Goal: Task Accomplishment & Management: Manage account settings

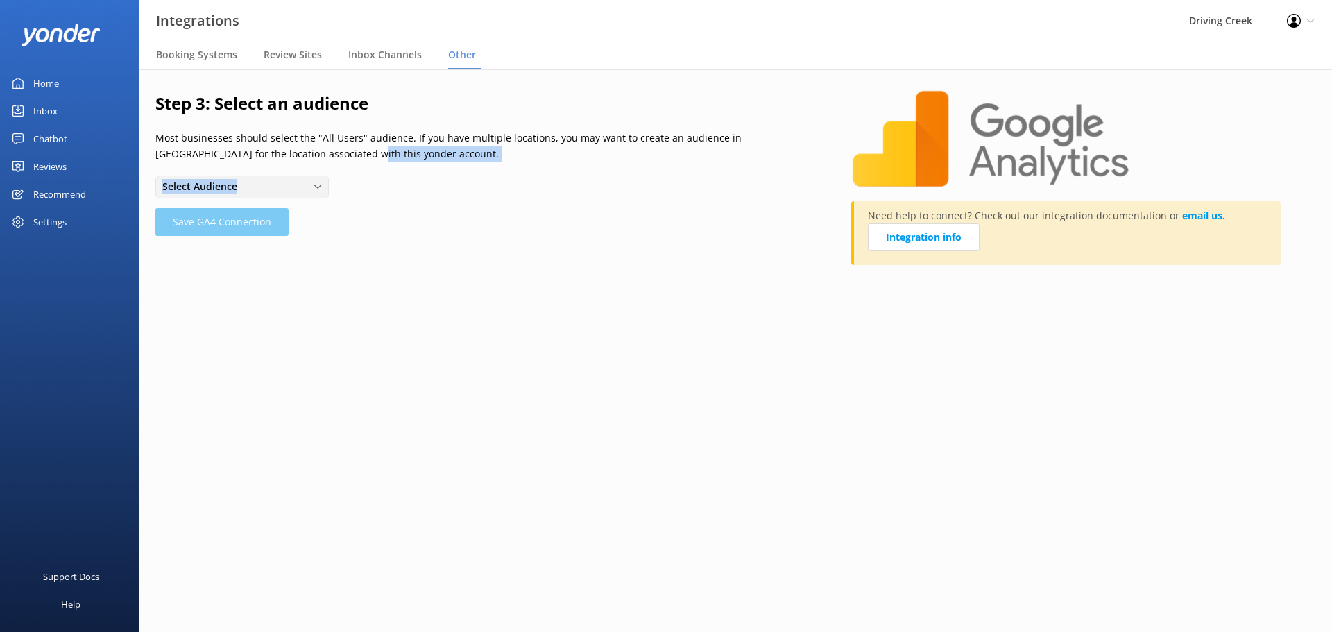
click at [262, 186] on div "Select Audience" at bounding box center [242, 186] width 167 height 15
click at [426, 203] on div "Step 3: Select an audience Most businesses should select the "All Users" audien…" at bounding box center [503, 184] width 696 height 189
click at [262, 186] on div "Select Audience" at bounding box center [242, 186] width 167 height 15
click at [207, 222] on link "All Users" at bounding box center [241, 216] width 171 height 28
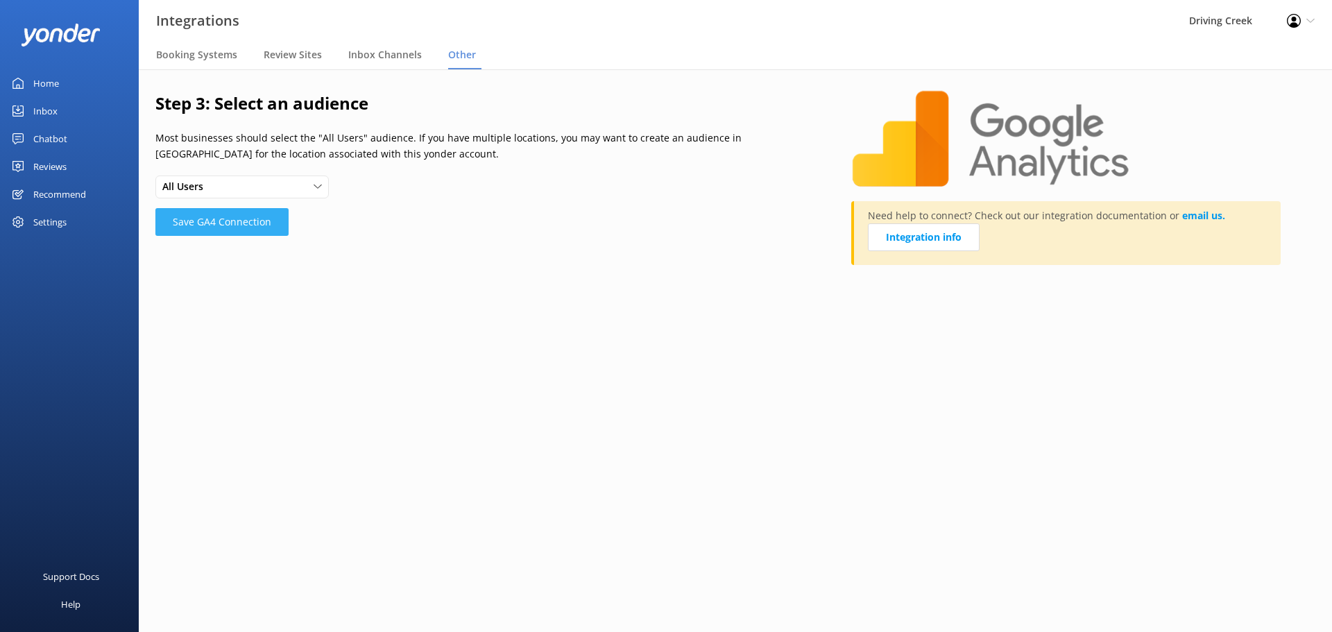
click at [234, 229] on button "Save GA4 Connection" at bounding box center [221, 222] width 133 height 28
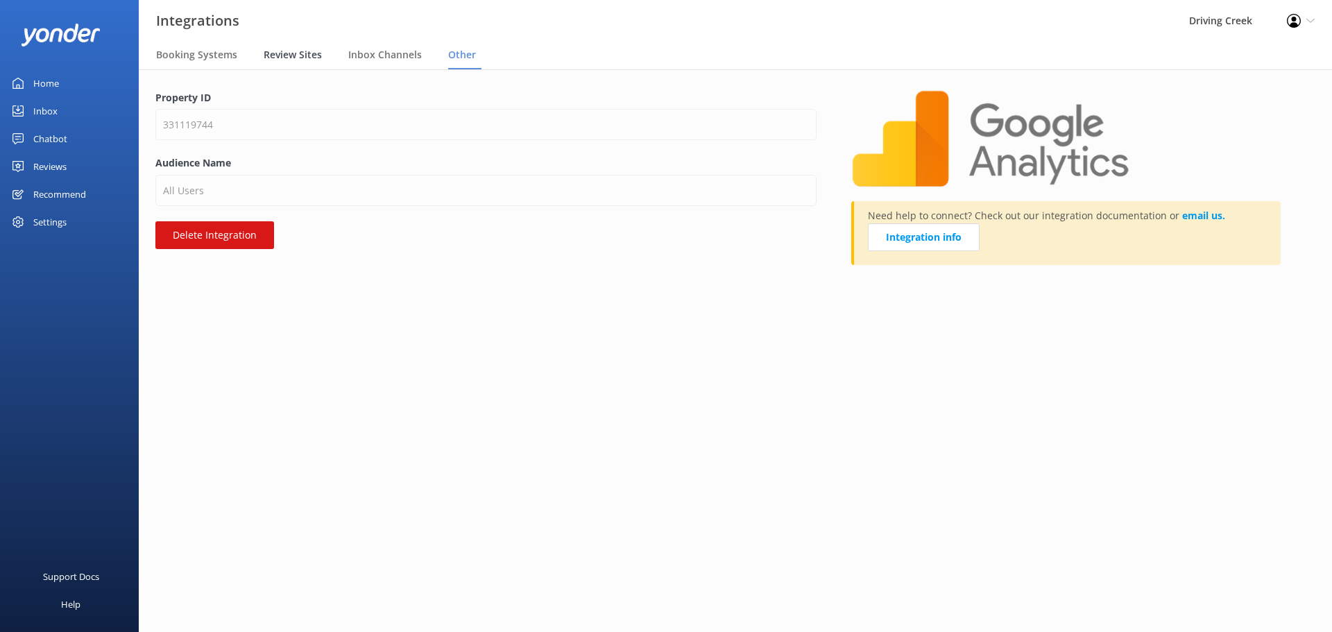
click at [294, 53] on span "Review Sites" at bounding box center [293, 55] width 58 height 14
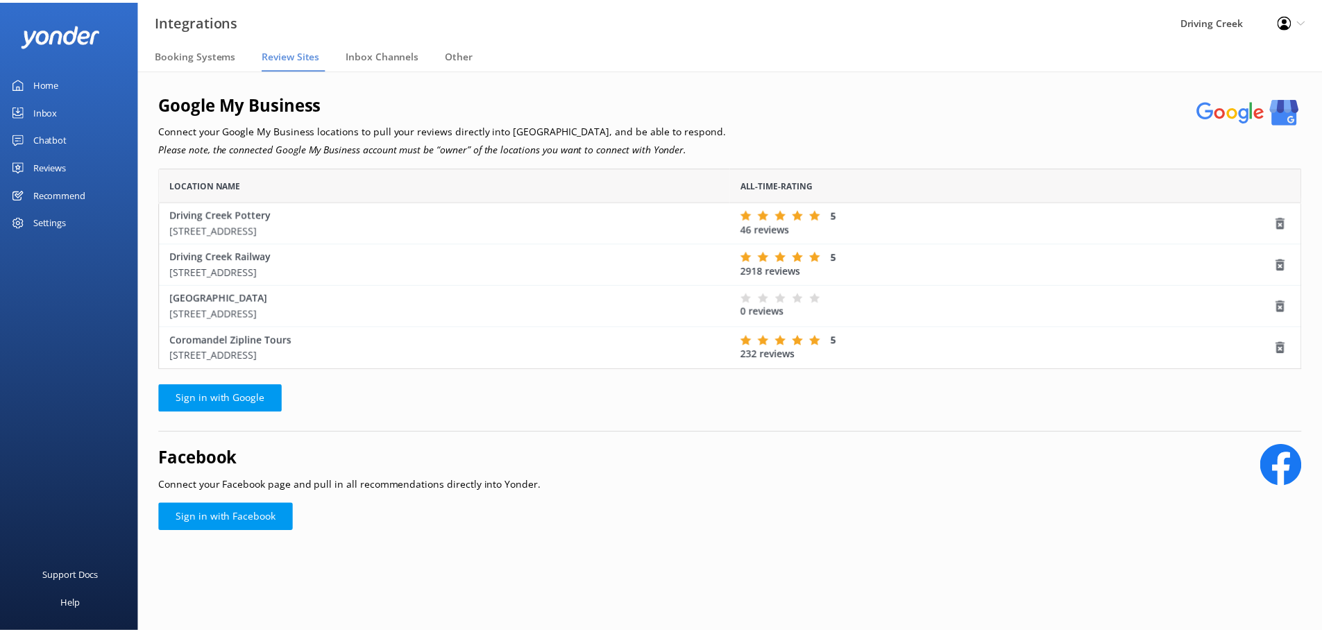
scroll to position [191, 1141]
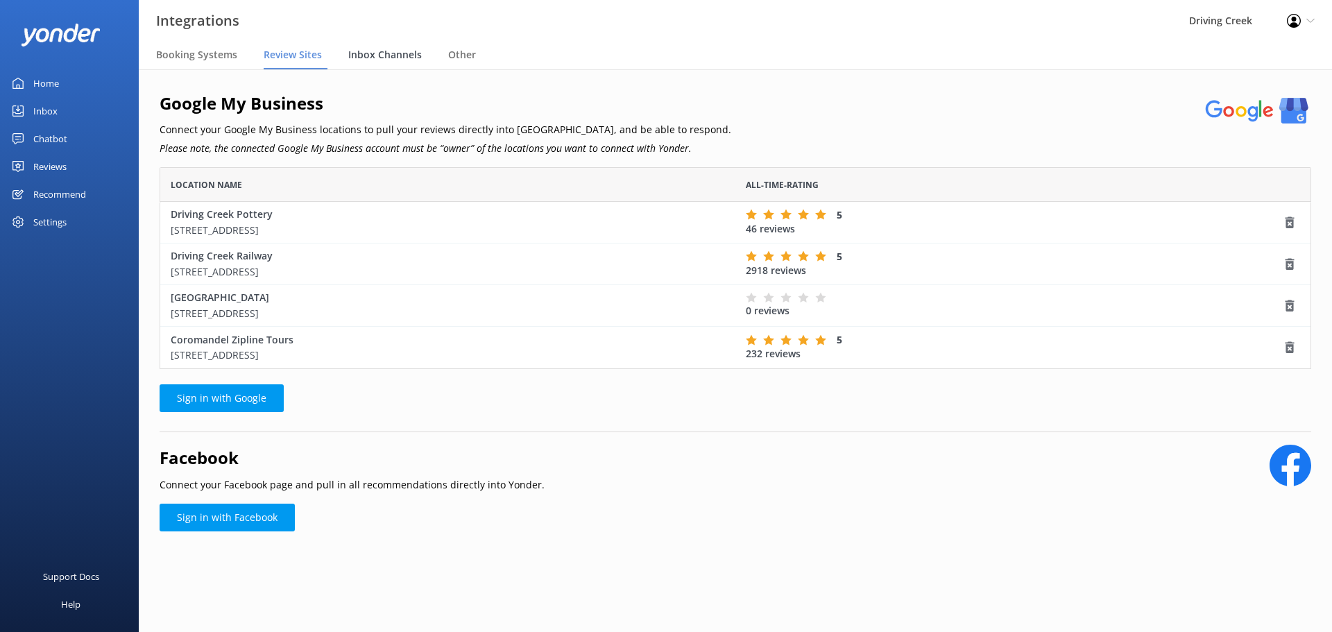
click at [392, 56] on span "Inbox Channels" at bounding box center [385, 55] width 74 height 14
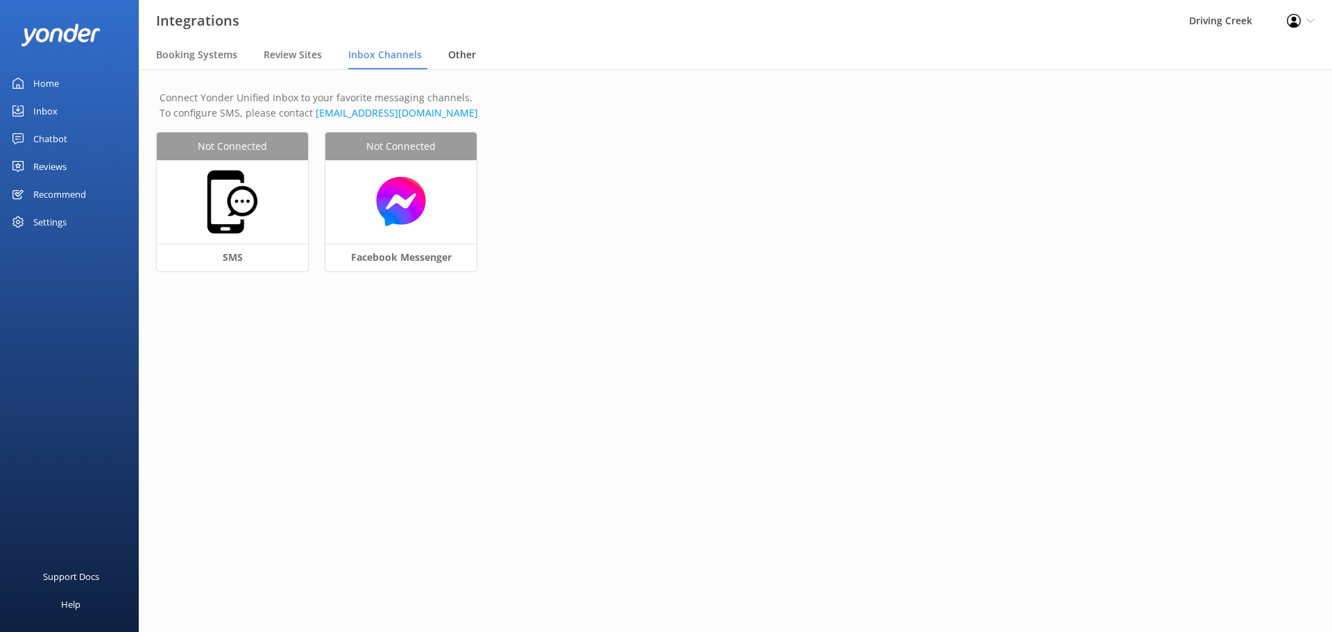
click at [461, 52] on span "Other" at bounding box center [462, 55] width 28 height 14
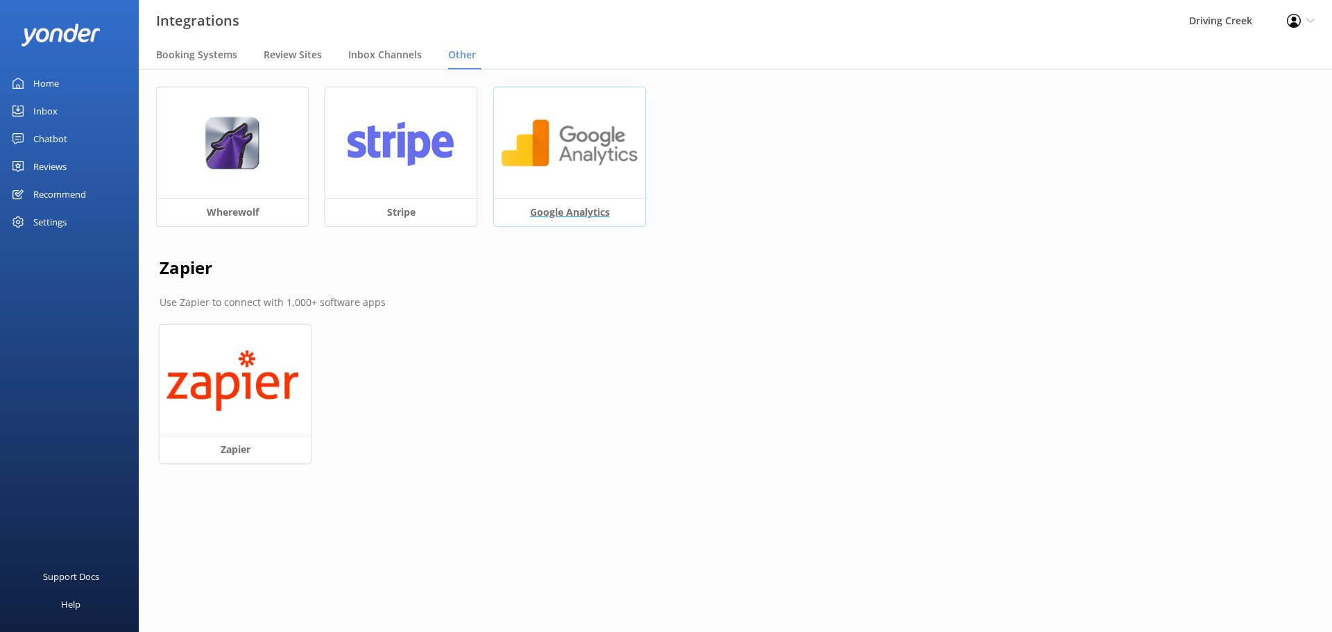
click at [584, 178] on div at bounding box center [569, 142] width 151 height 111
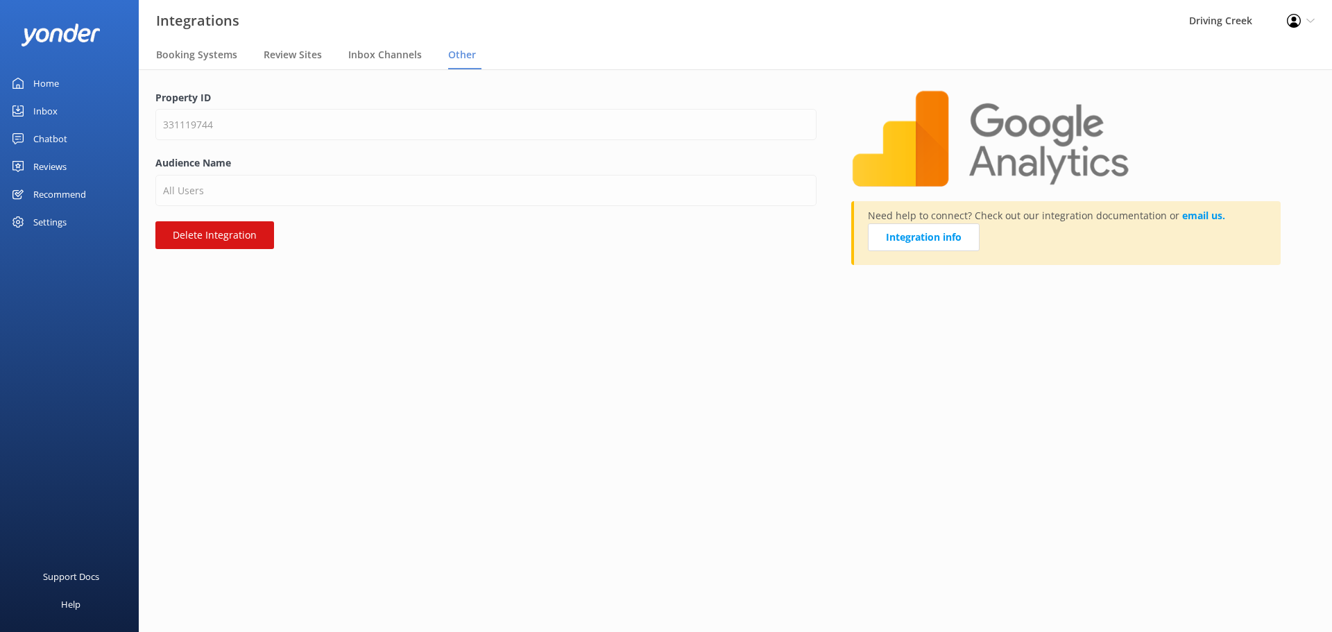
click at [49, 108] on div "Inbox" at bounding box center [45, 111] width 24 height 28
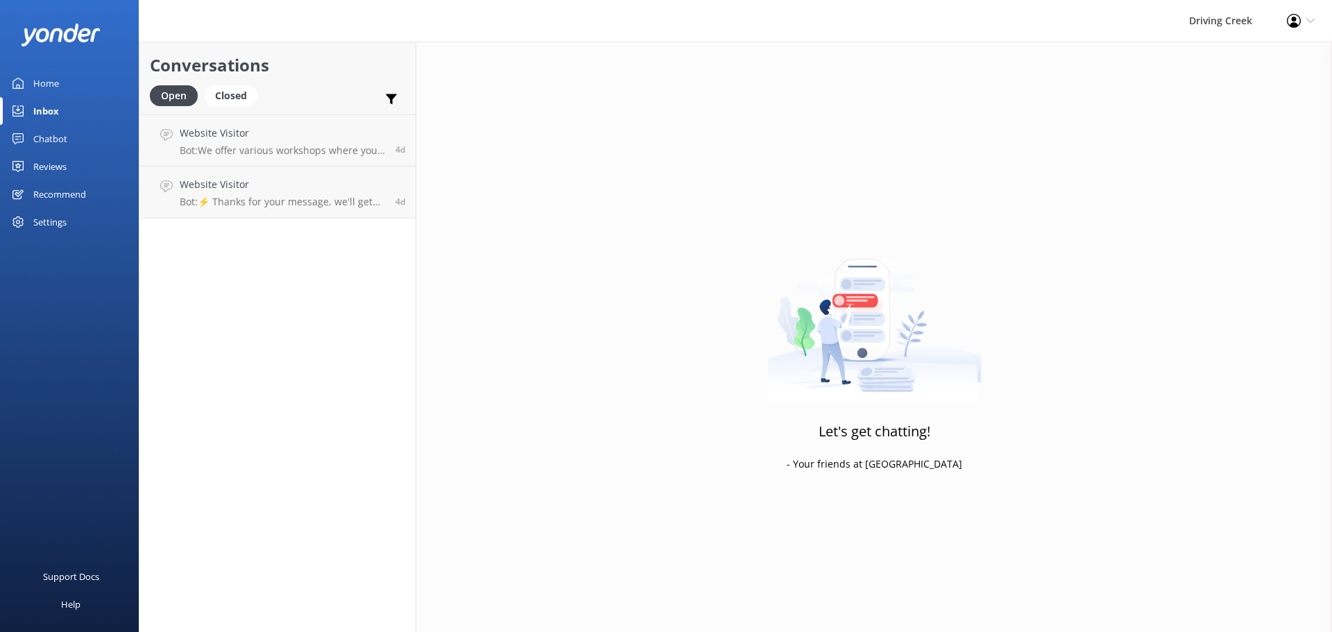
click at [51, 82] on div "Home" at bounding box center [46, 83] width 26 height 28
